Goal: Information Seeking & Learning: Stay updated

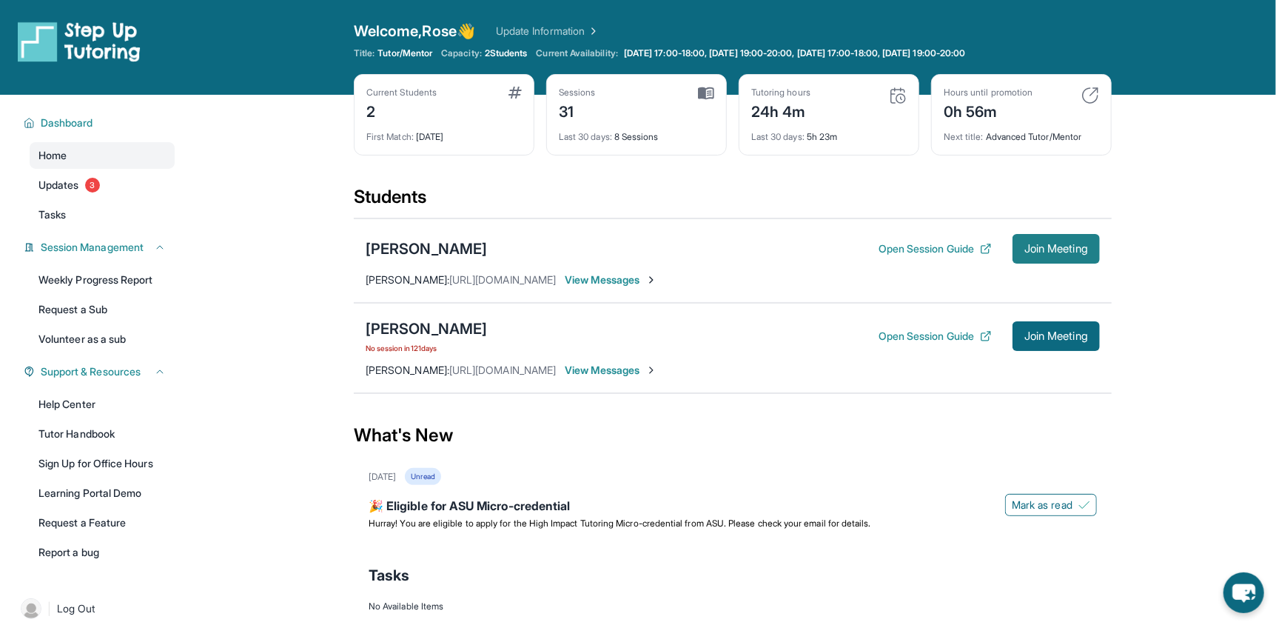
click at [1025, 249] on span "Join Meeting" at bounding box center [1057, 248] width 64 height 9
click at [50, 175] on link "Updates 3" at bounding box center [102, 185] width 145 height 27
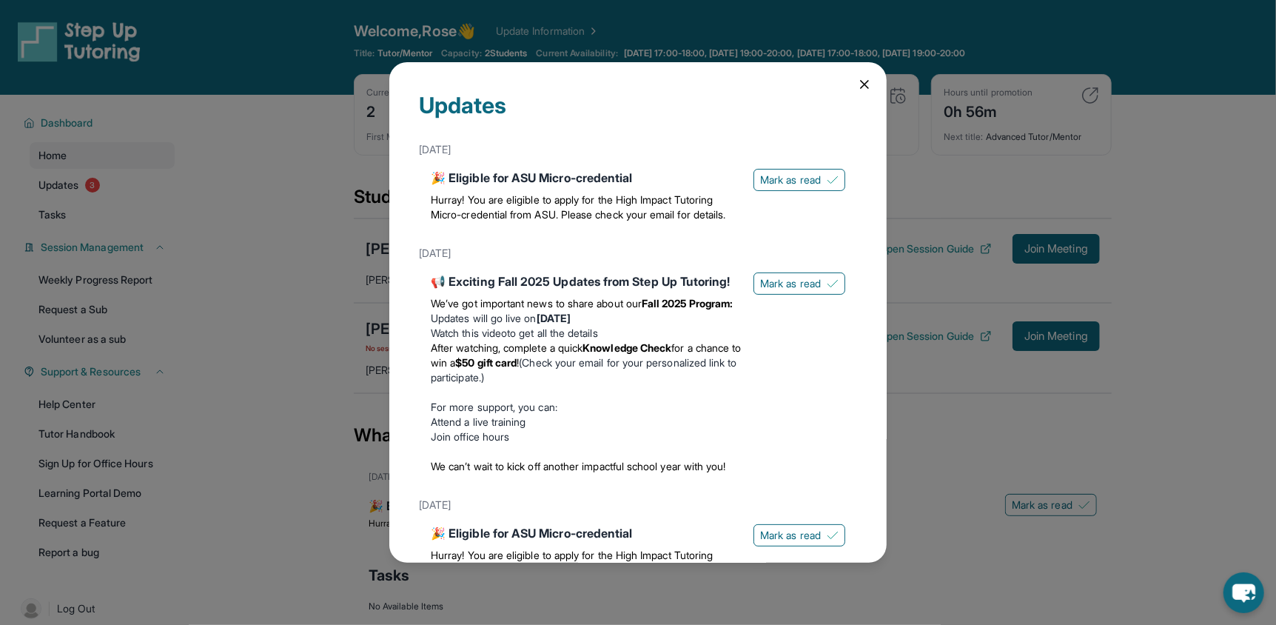
click at [270, 215] on div "Updates September 8th 🎉 Eligible for ASU Micro-credential Hurray! You are eligi…" at bounding box center [638, 312] width 1276 height 625
